Goal: Information Seeking & Learning: Learn about a topic

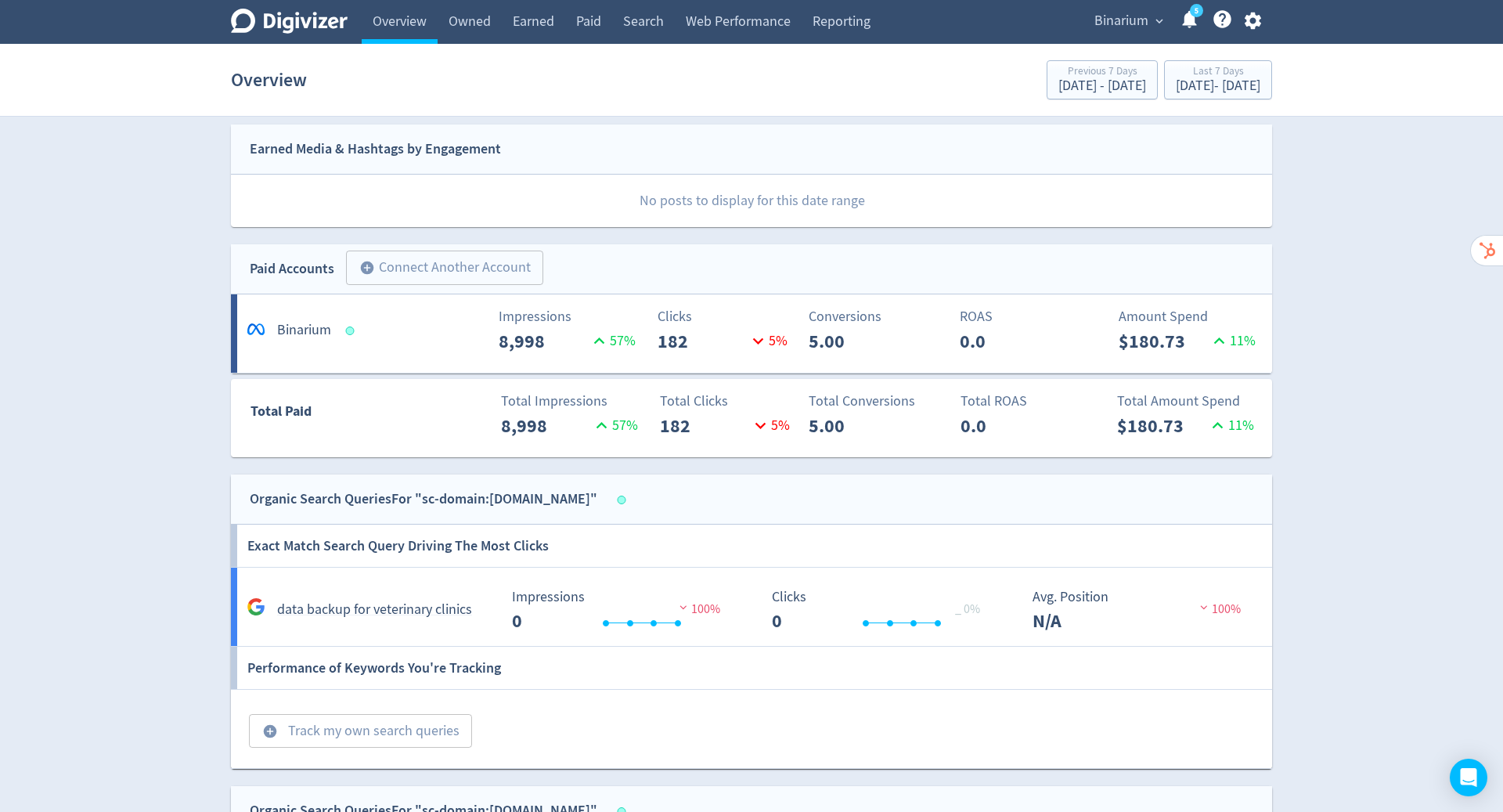
scroll to position [395, 0]
click at [458, 609] on h5 "data backup for veterinary clinics" at bounding box center [375, 610] width 195 height 19
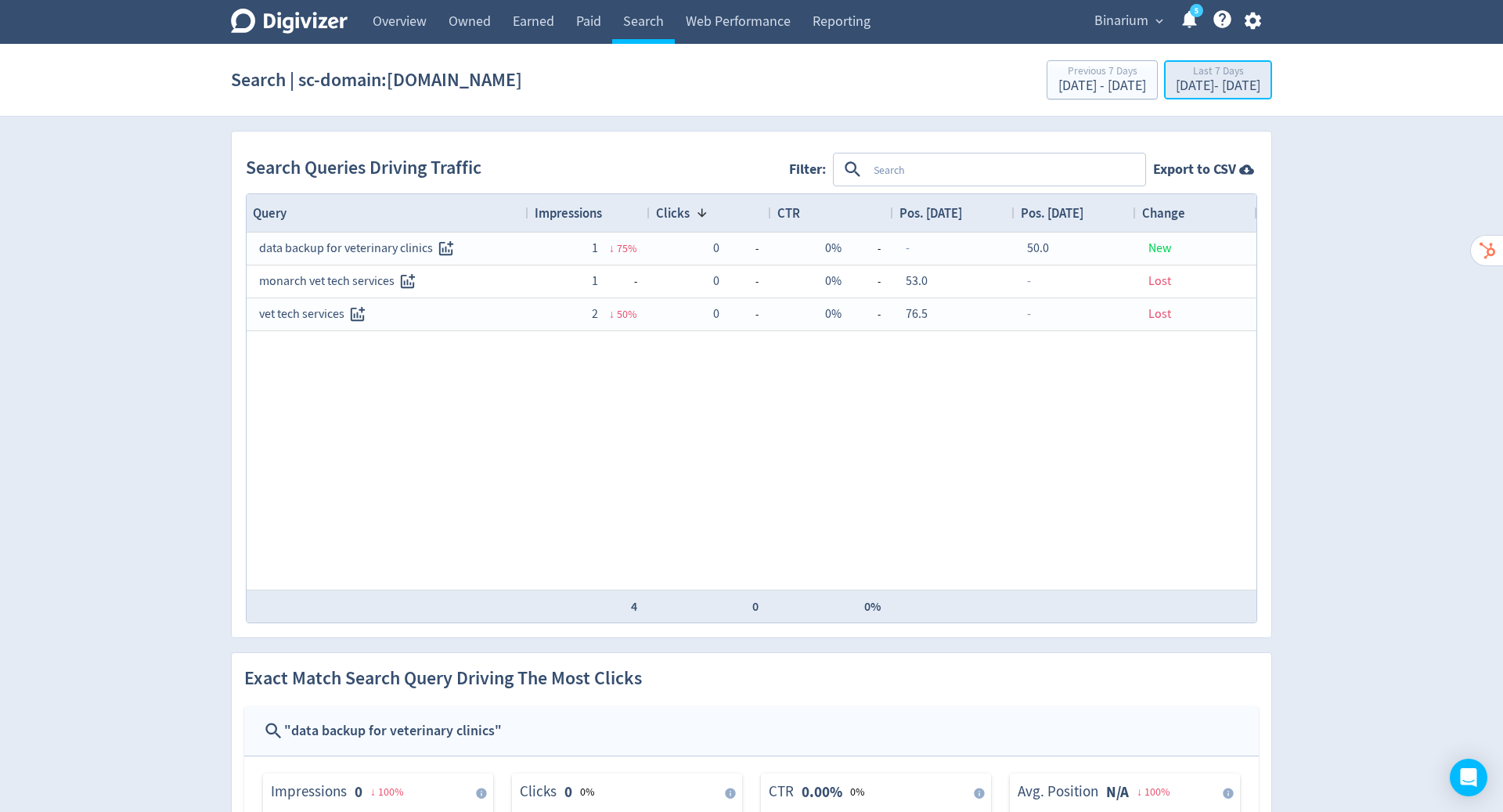
click at [1193, 62] on button "Last 7 Days [DATE] - [DATE]" at bounding box center [1218, 80] width 108 height 39
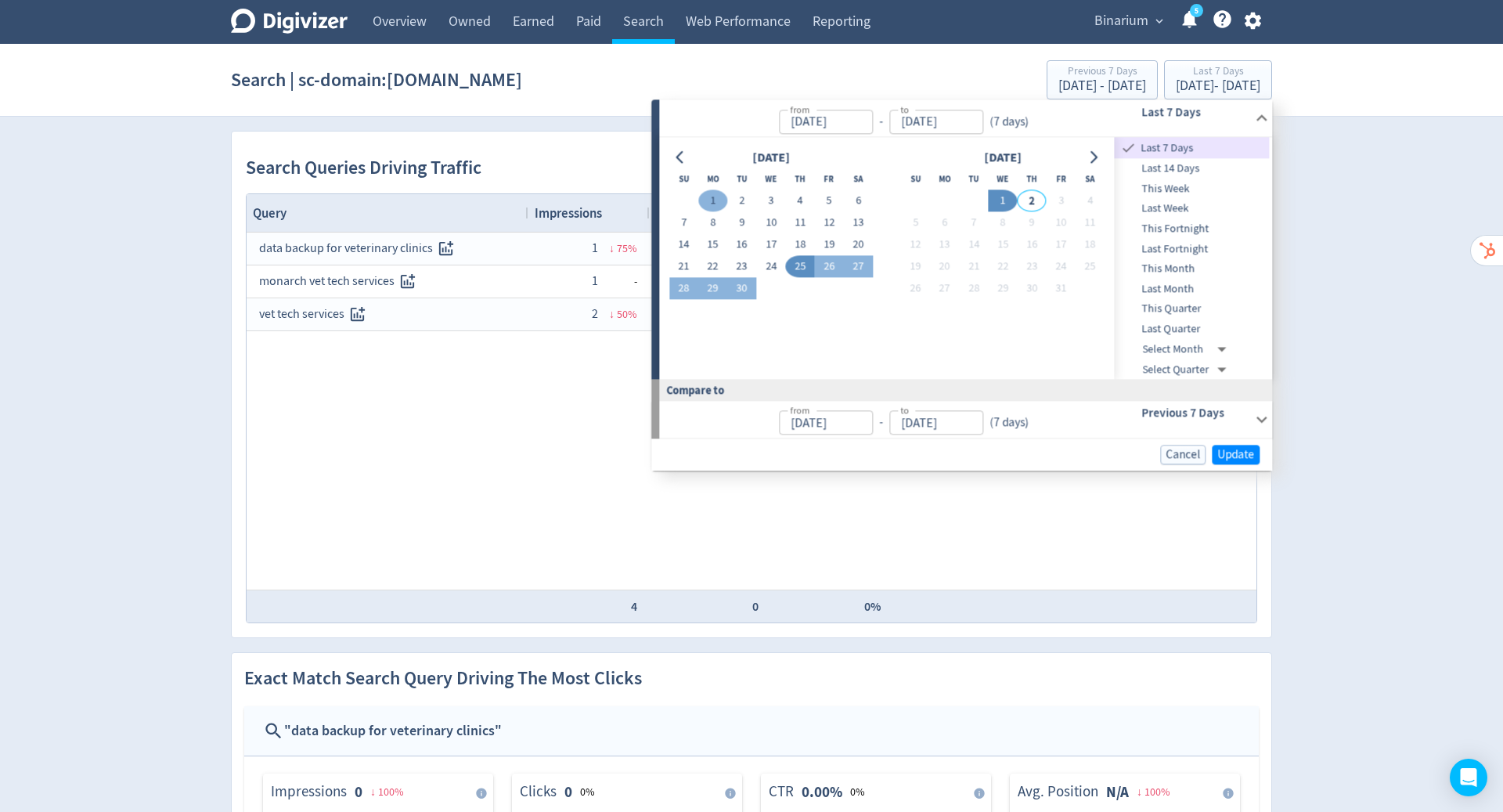
click at [712, 198] on button "1" at bounding box center [713, 201] width 29 height 21
type input "[DATE]"
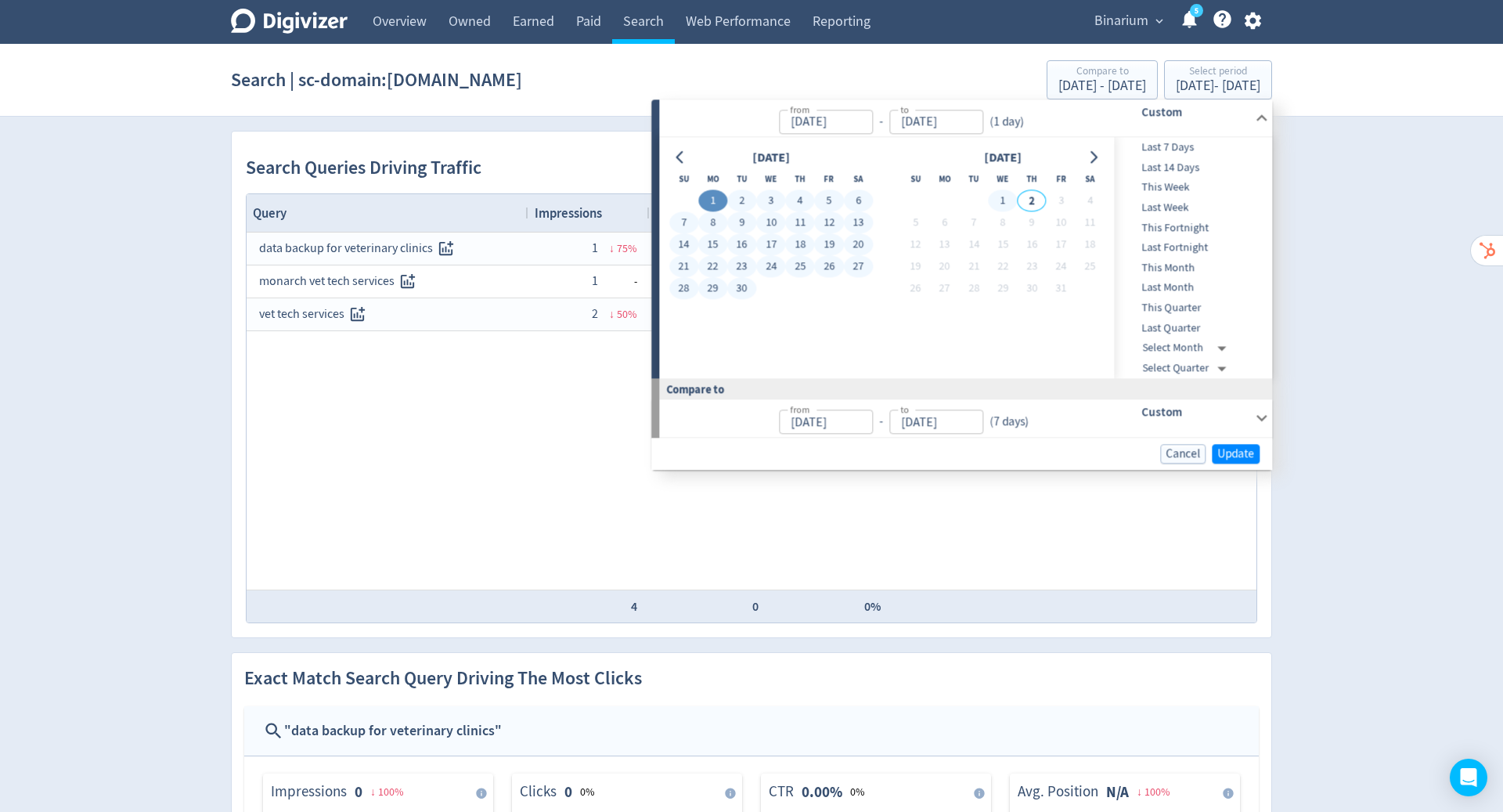
click at [999, 197] on button "1" at bounding box center [1003, 201] width 29 height 21
type input "[DATE]"
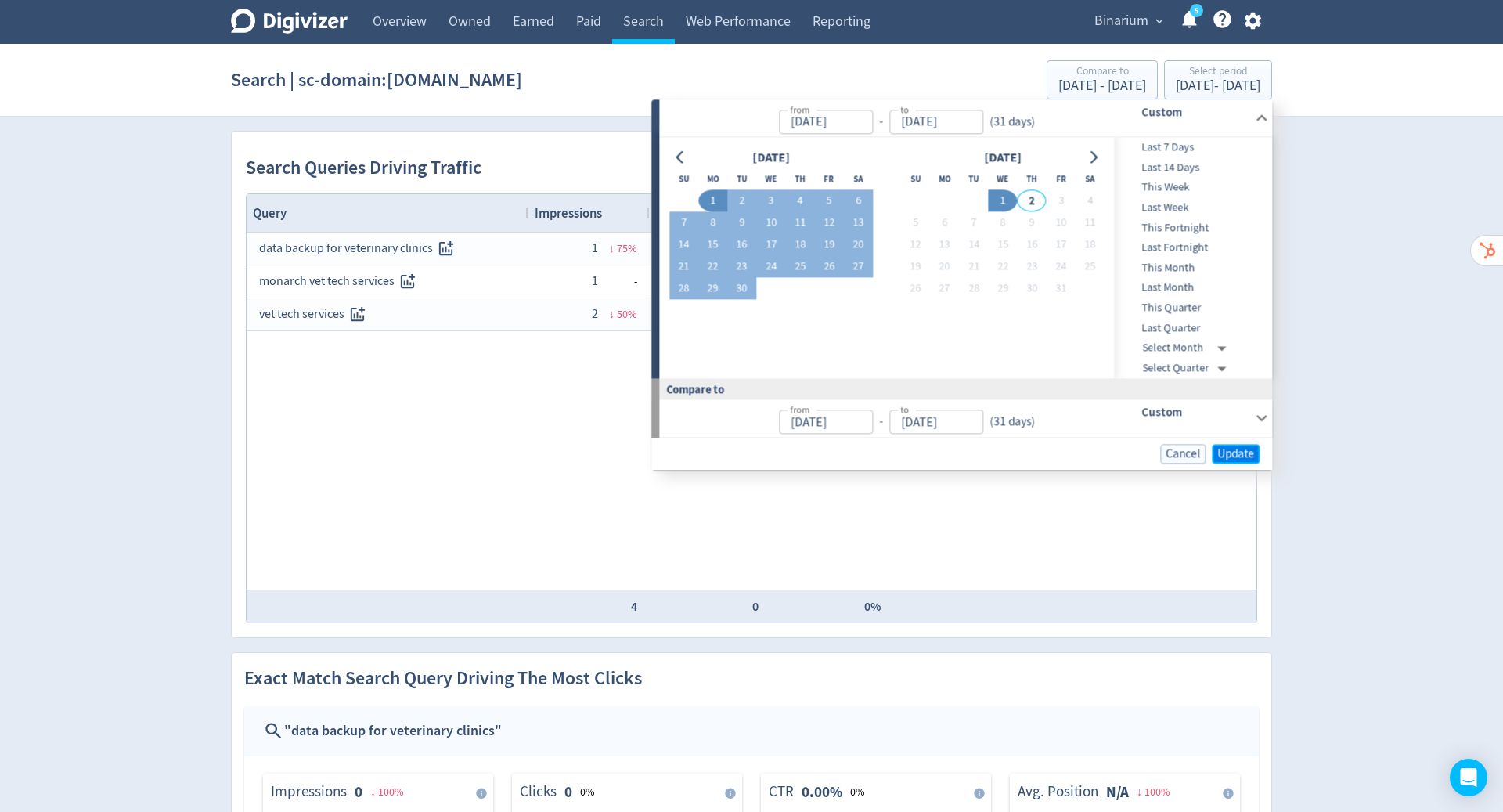
click at [1237, 455] on span "Update" at bounding box center [1236, 453] width 37 height 12
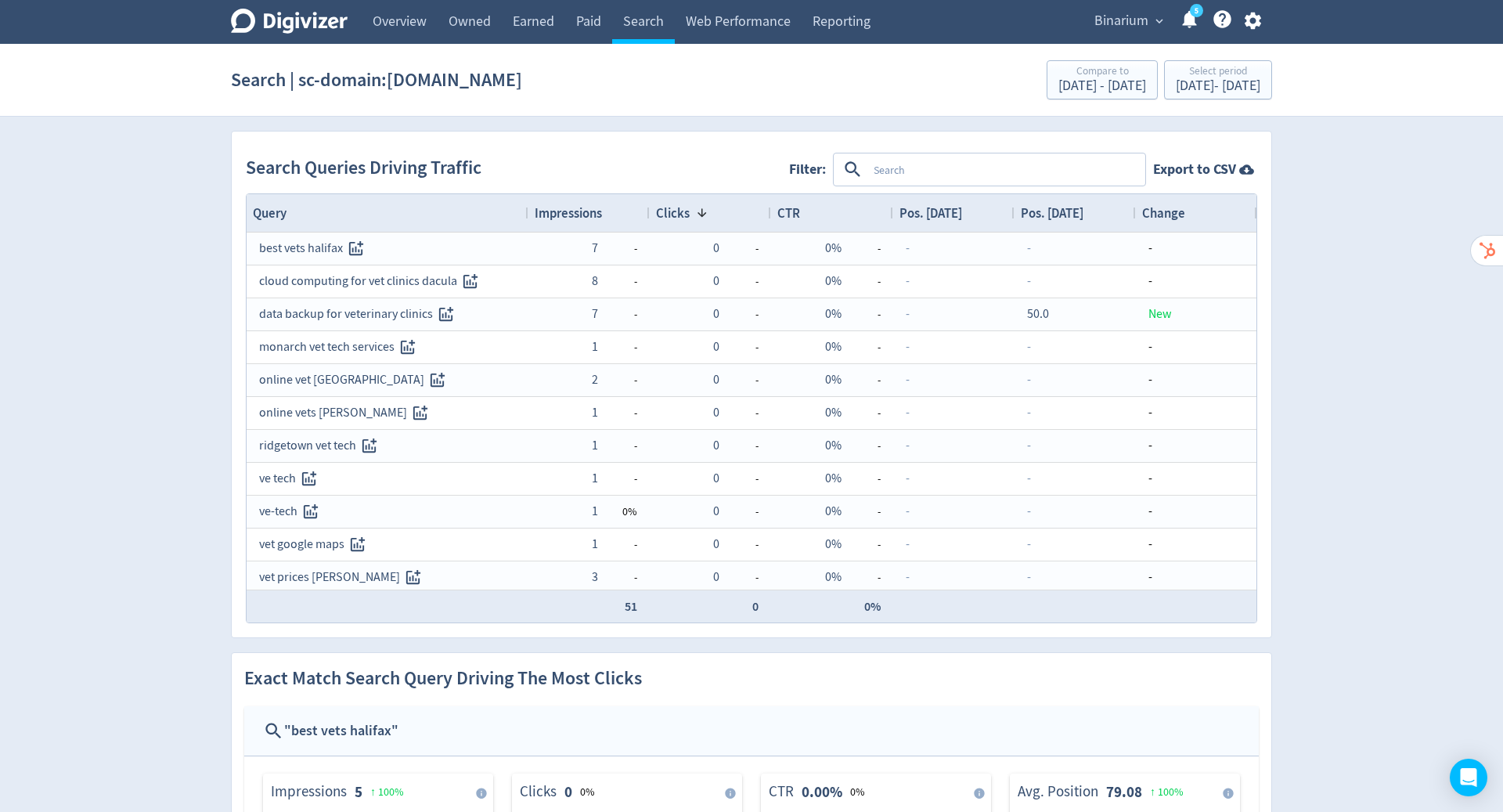
click at [624, 212] on div "Impressions" at bounding box center [589, 213] width 109 height 30
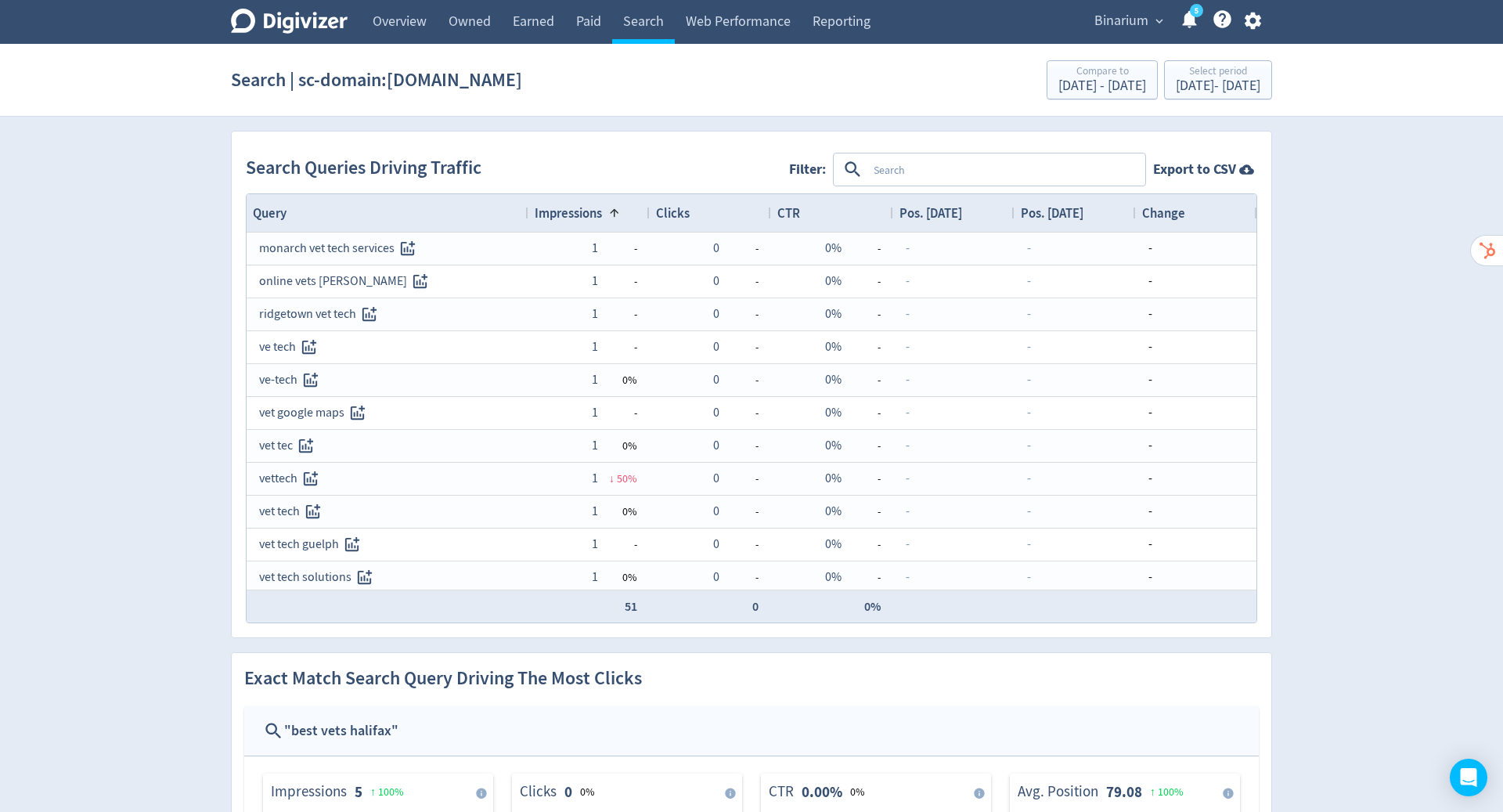
click at [624, 212] on div "Impressions 1" at bounding box center [589, 213] width 109 height 30
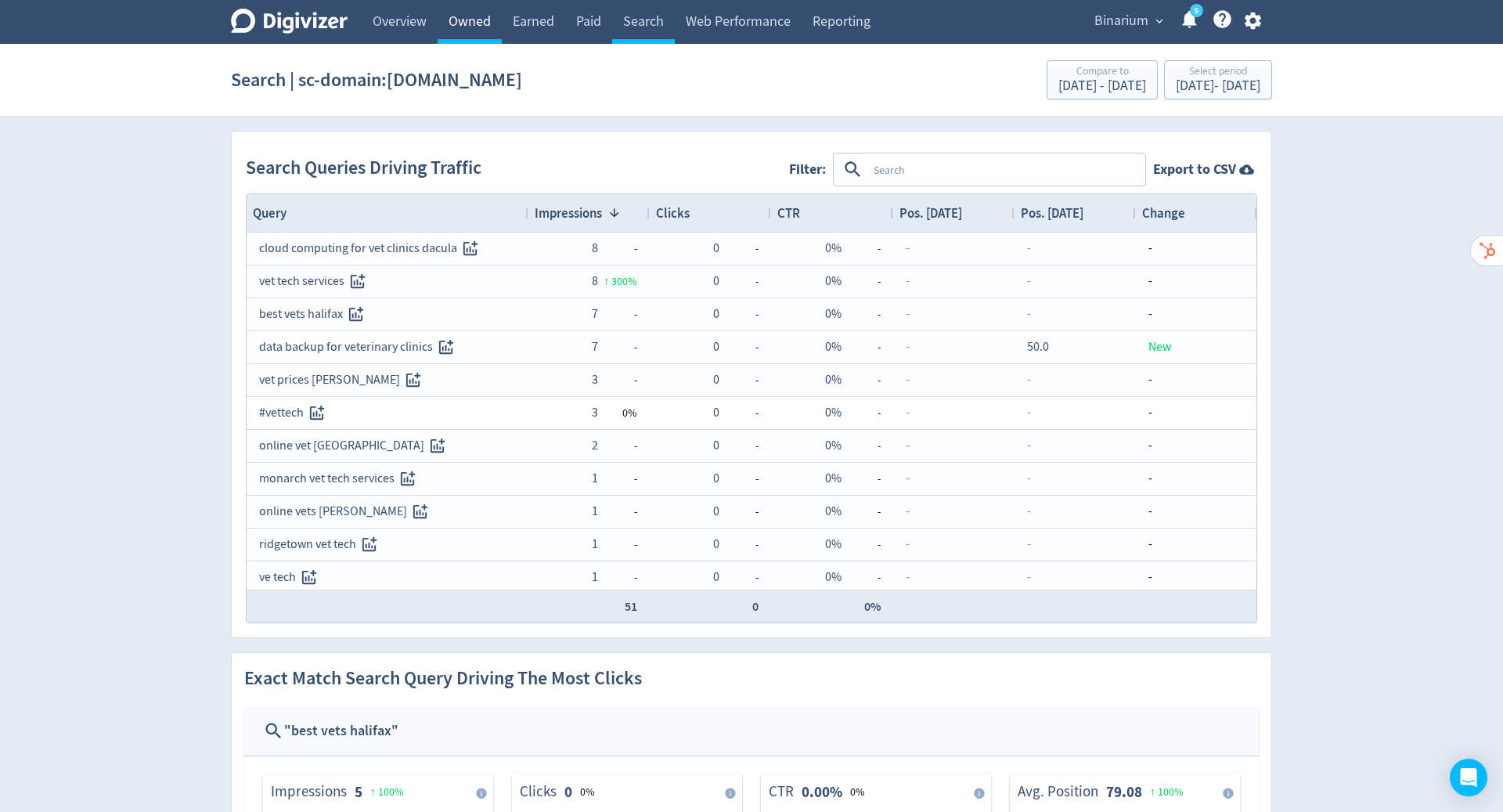
click at [488, 22] on link "Owned" at bounding box center [470, 21] width 64 height 44
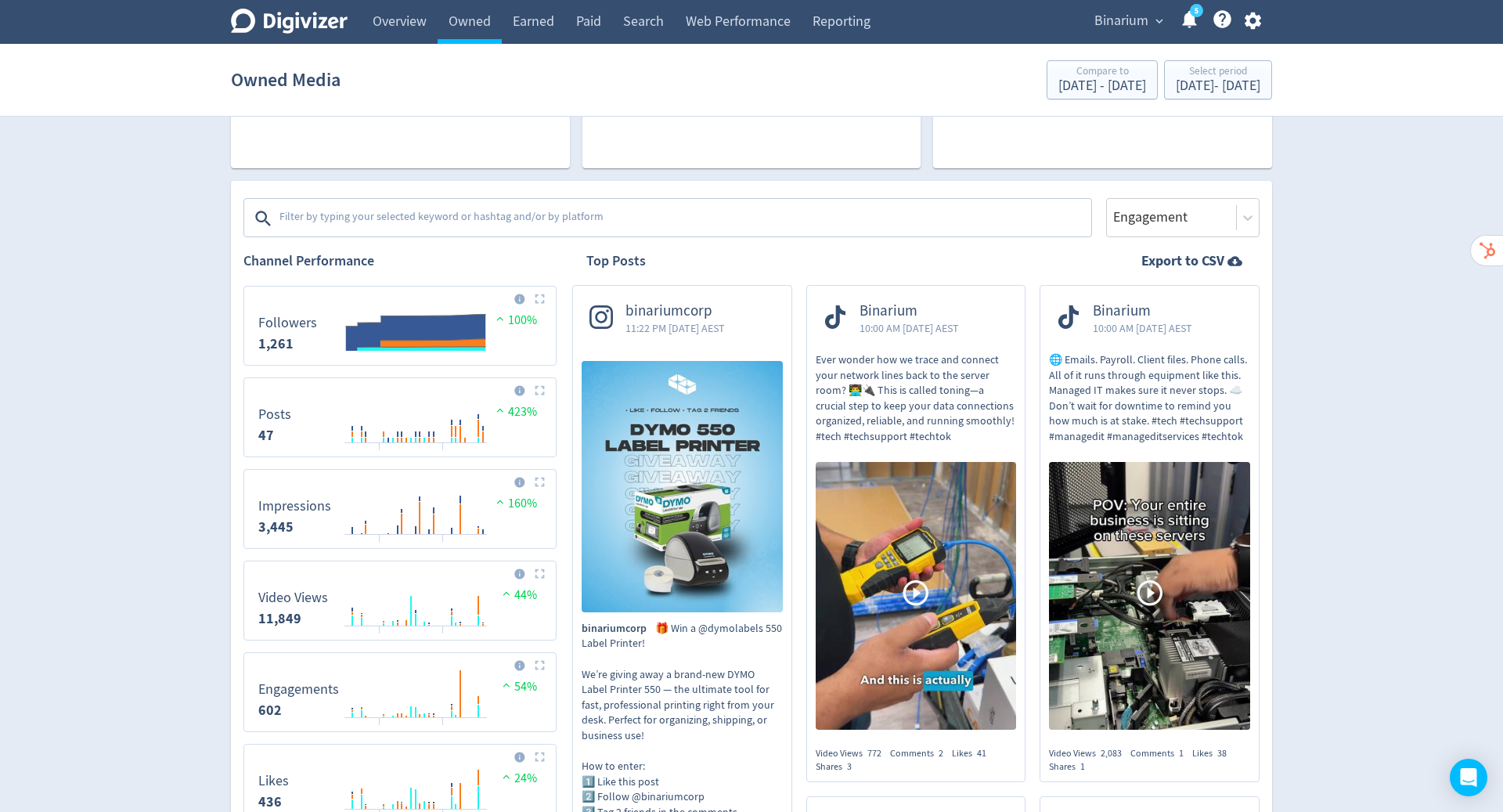
scroll to position [188, 0]
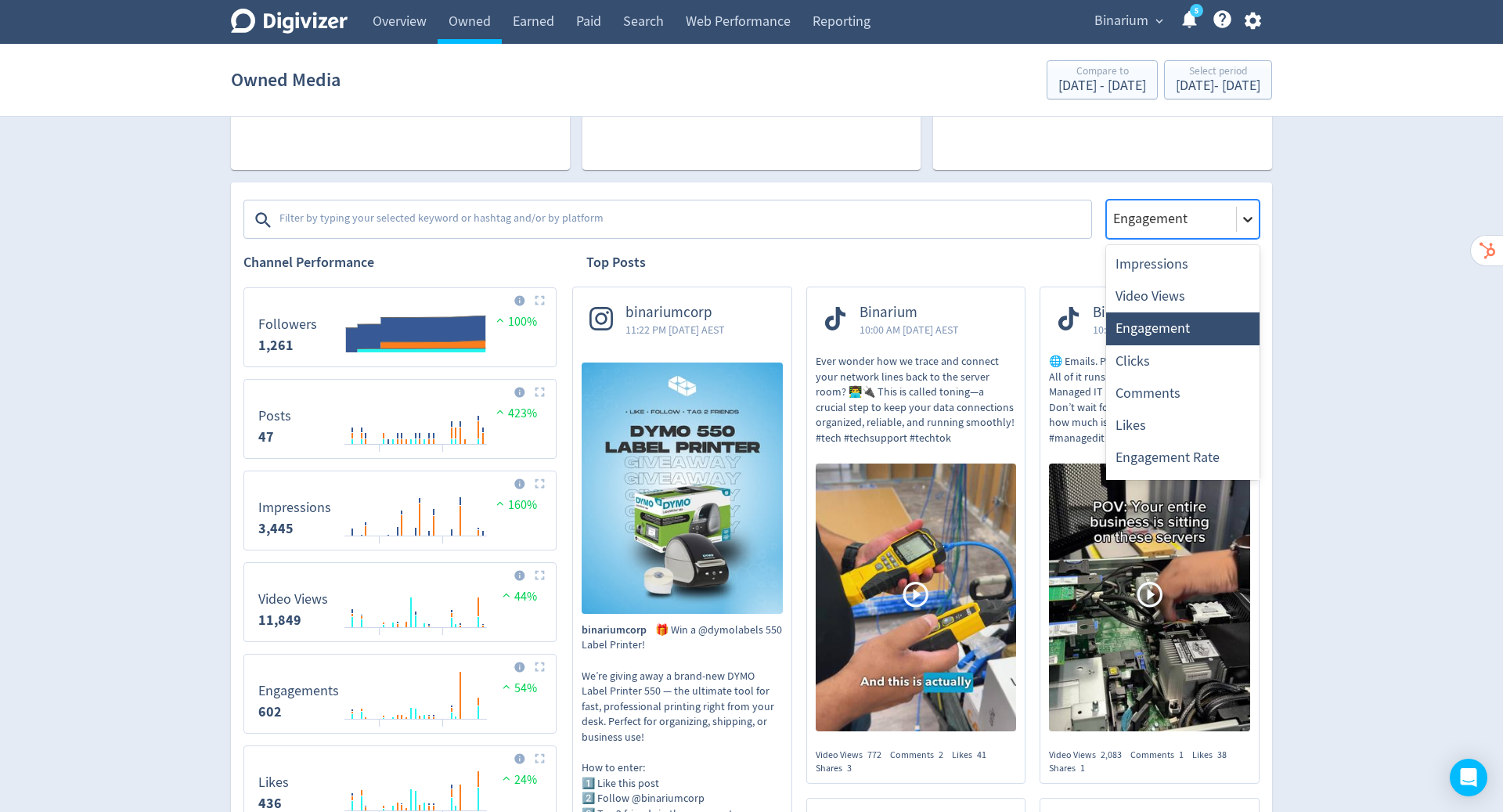
click at [1249, 216] on icon at bounding box center [1248, 219] width 16 height 16
click at [1209, 291] on div "Video Views" at bounding box center [1182, 295] width 153 height 32
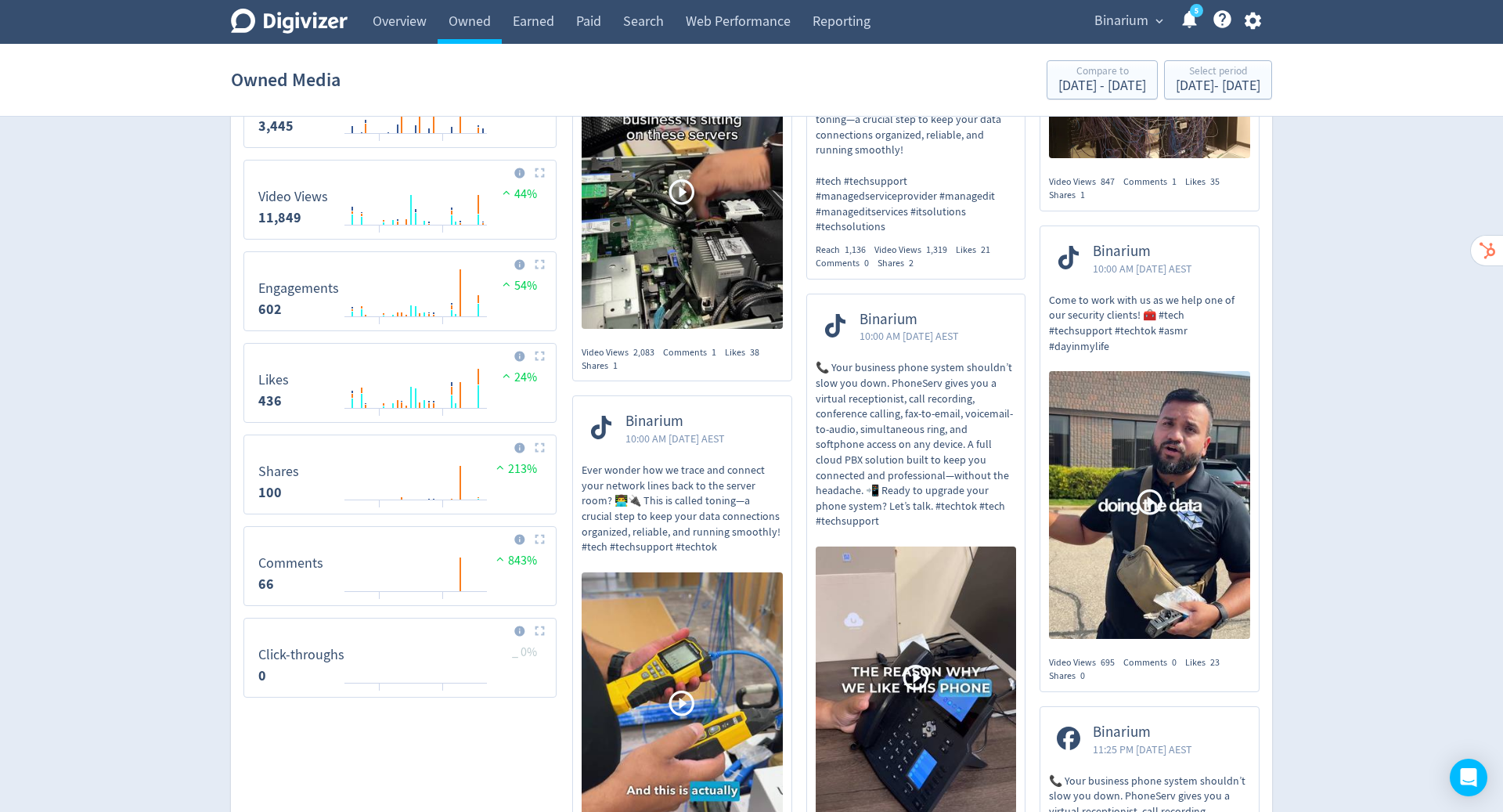
scroll to position [0, 0]
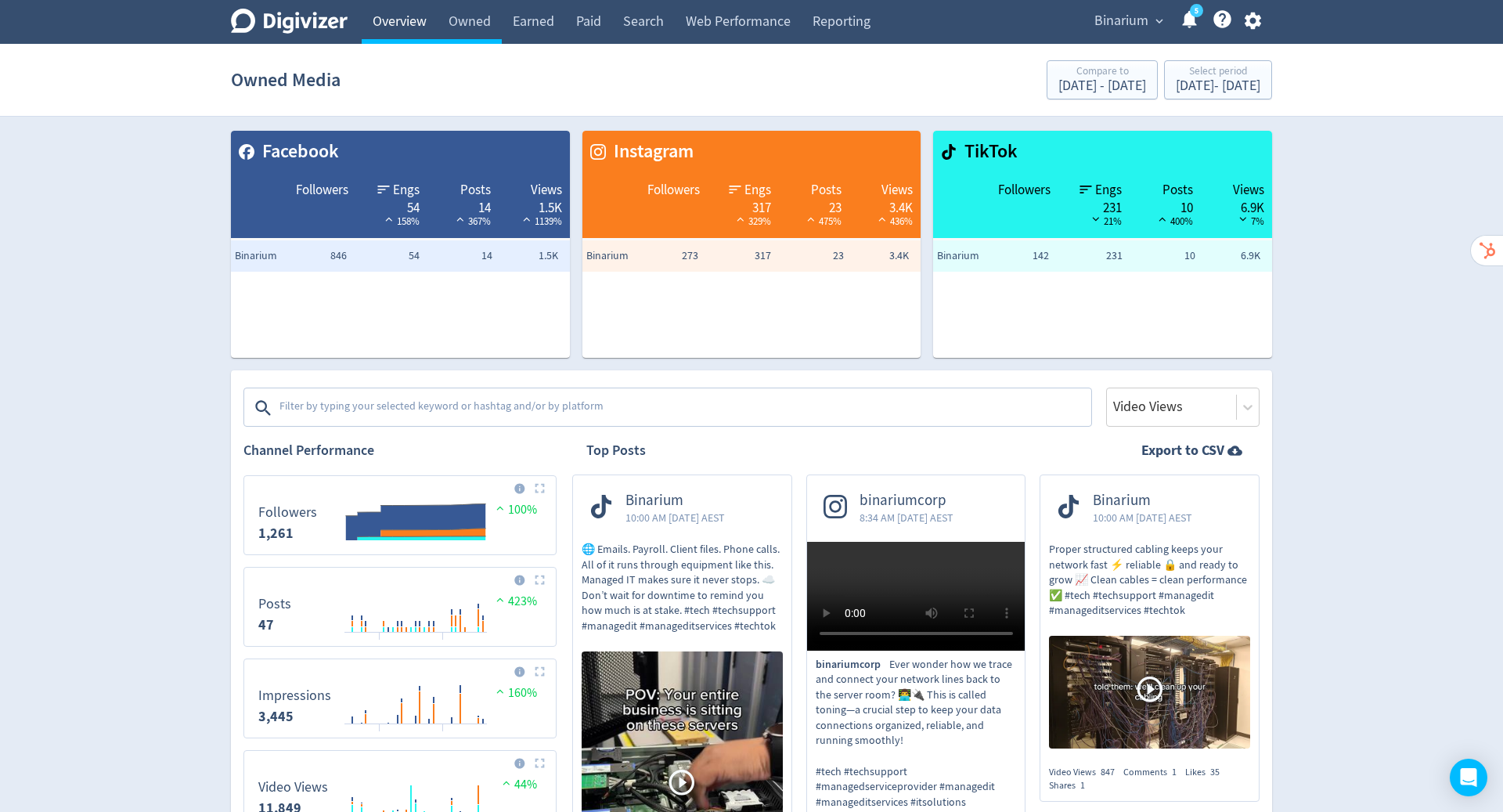
click at [413, 27] on link "Overview" at bounding box center [400, 21] width 76 height 44
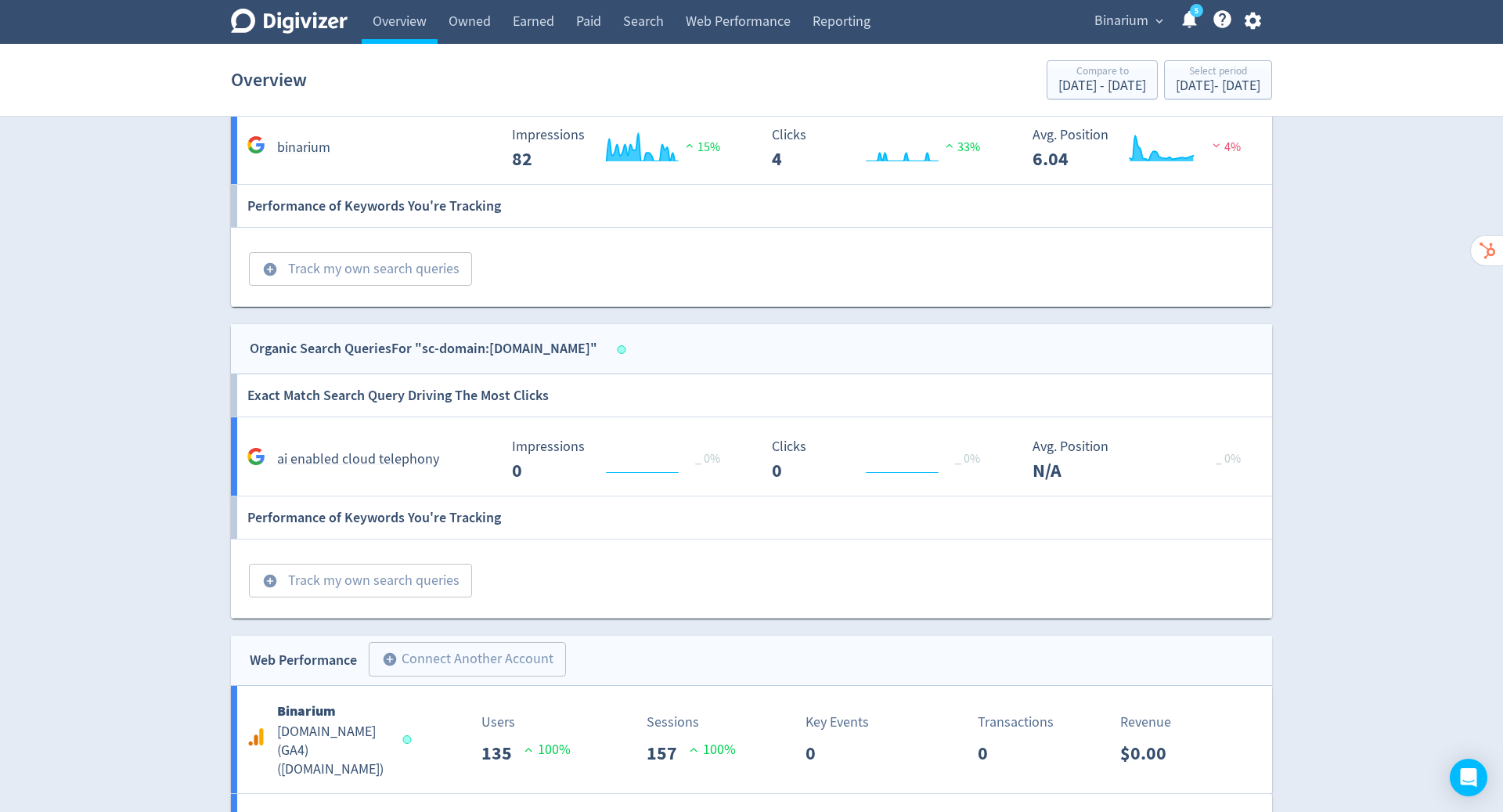
scroll to position [1387, 0]
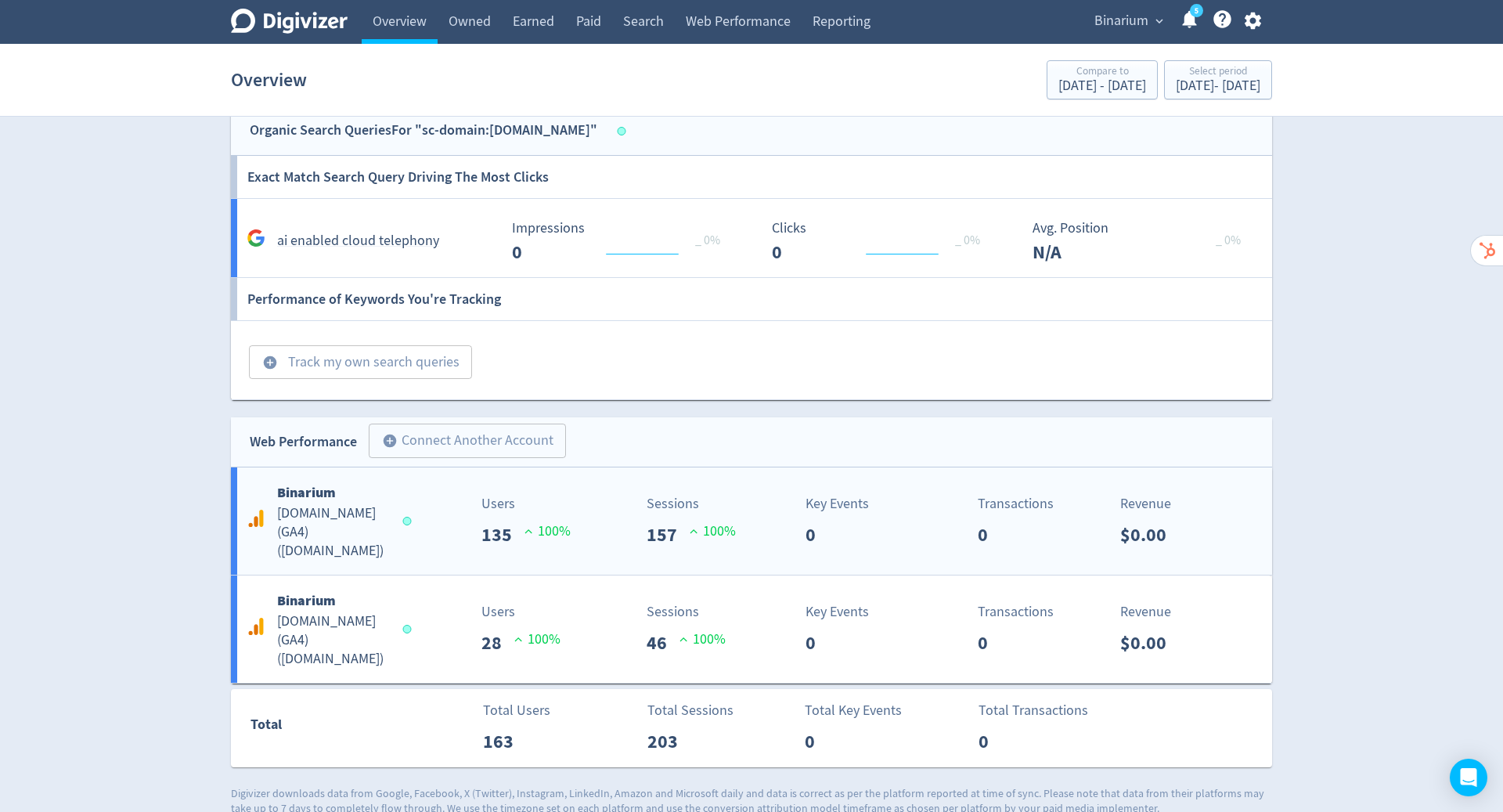
click at [898, 532] on div "Key Events 0" at bounding box center [861, 521] width 130 height 56
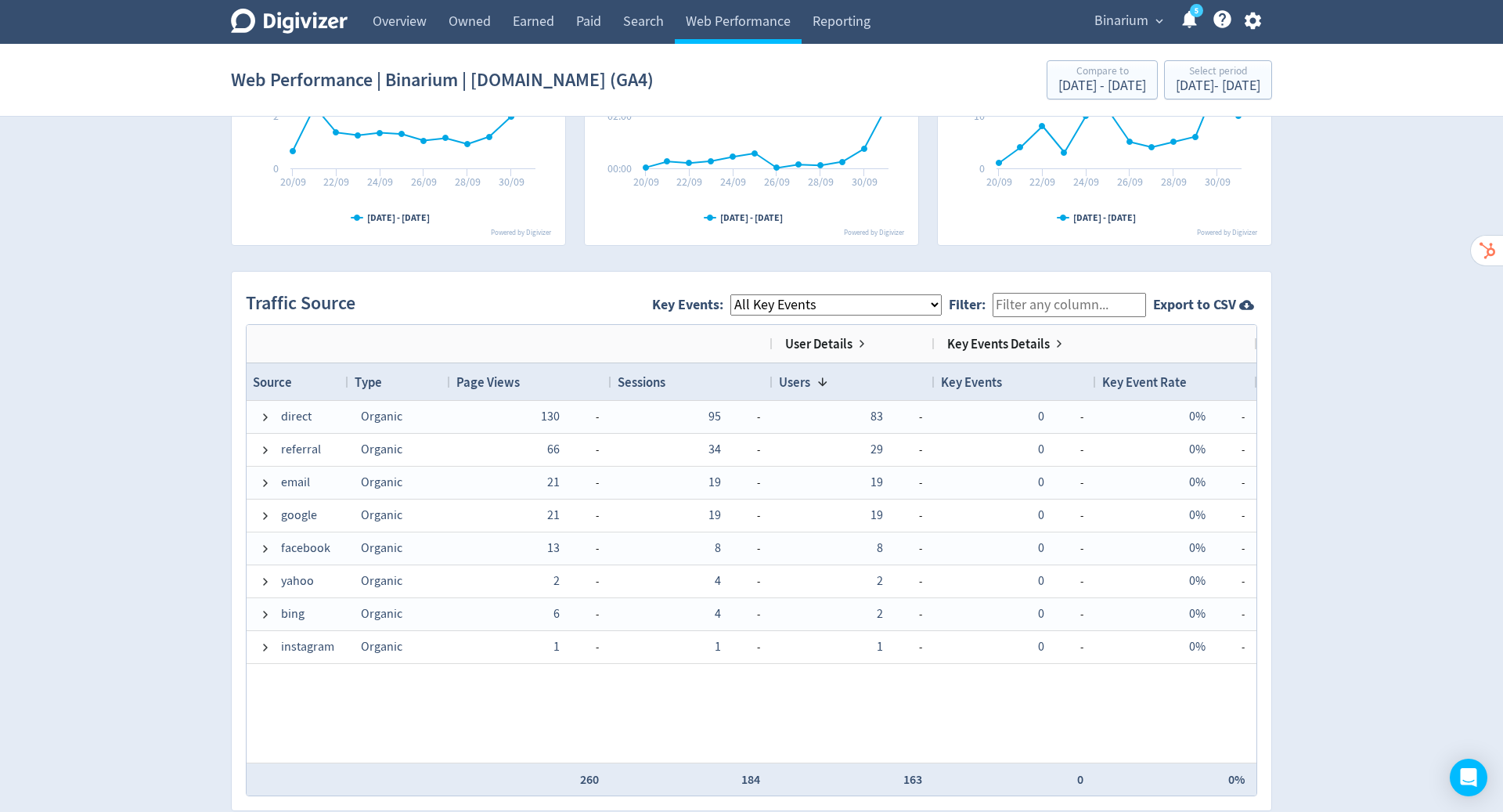
scroll to position [881, 0]
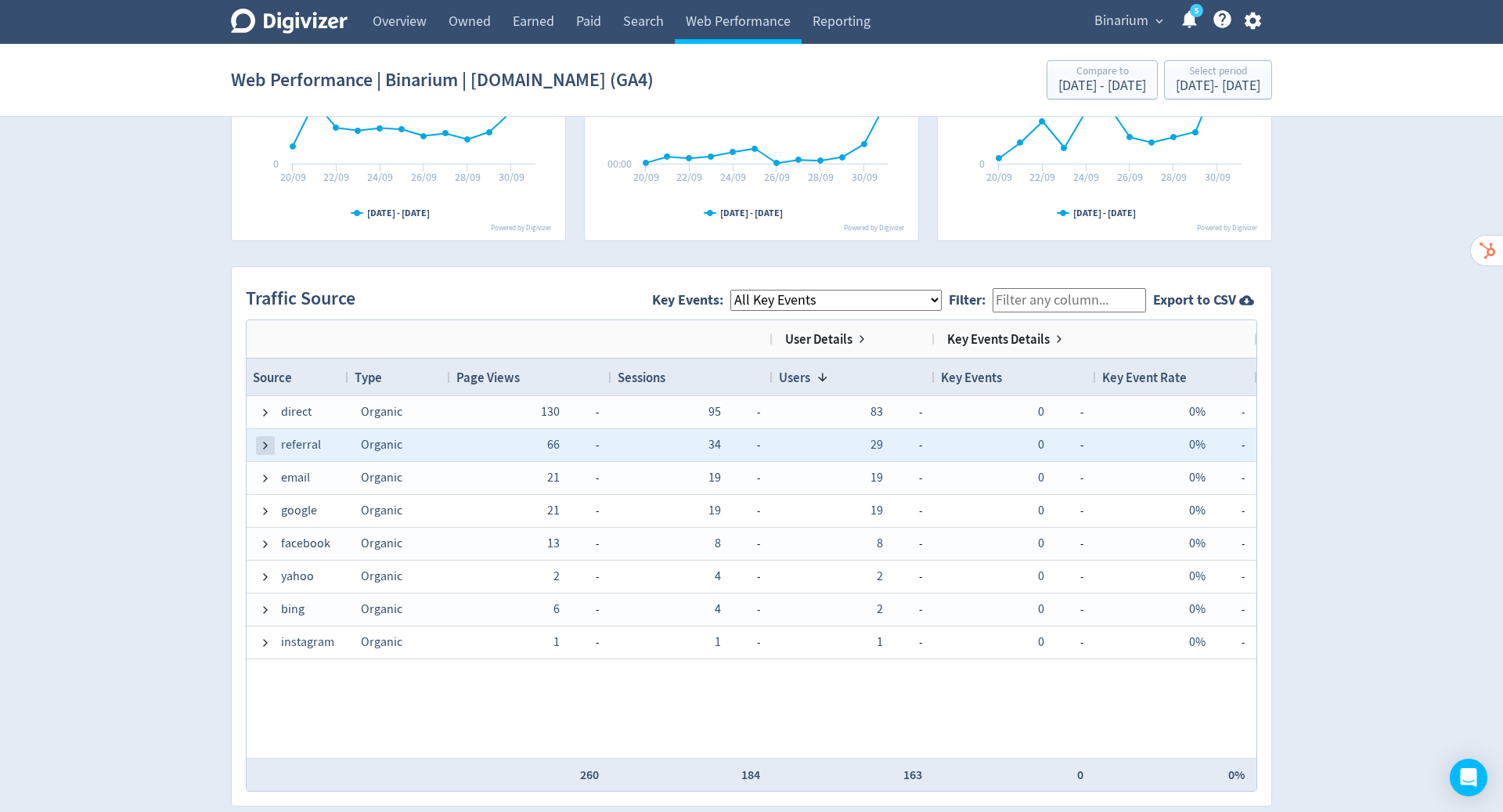
click at [265, 446] on span at bounding box center [265, 445] width 13 height 13
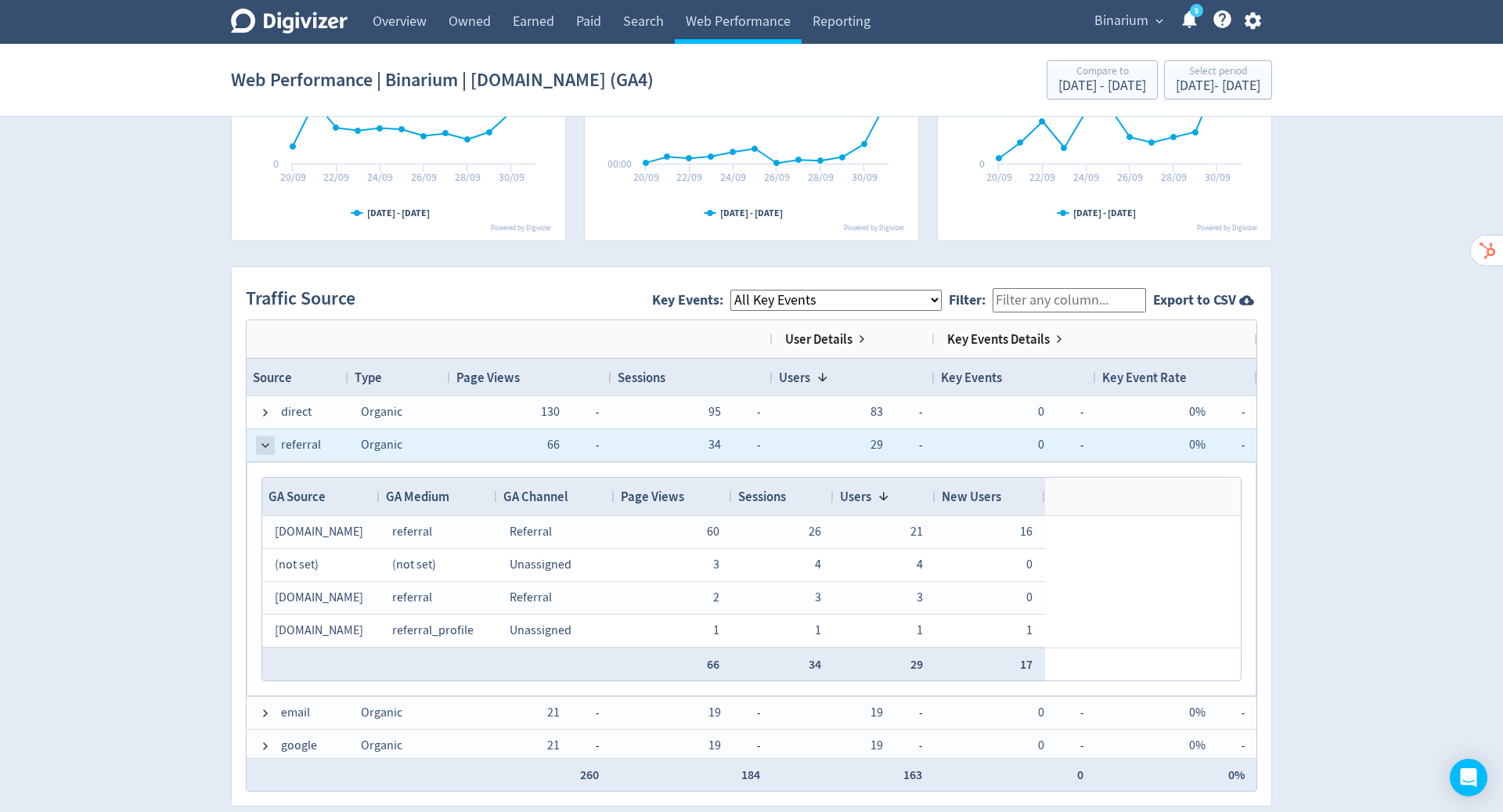
click at [265, 443] on span at bounding box center [265, 445] width 13 height 13
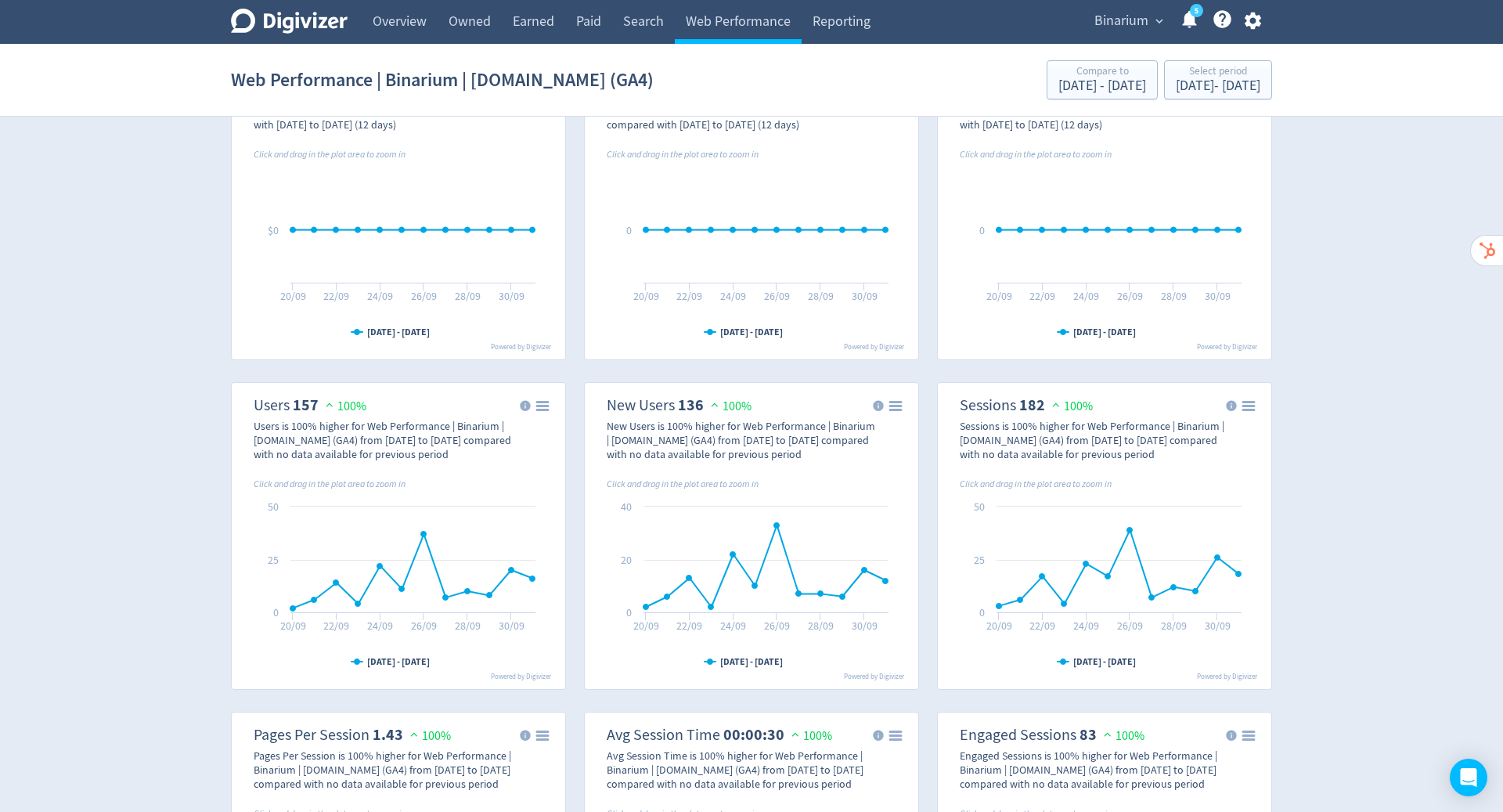
scroll to position [0, 0]
